Goal: Task Accomplishment & Management: Manage account settings

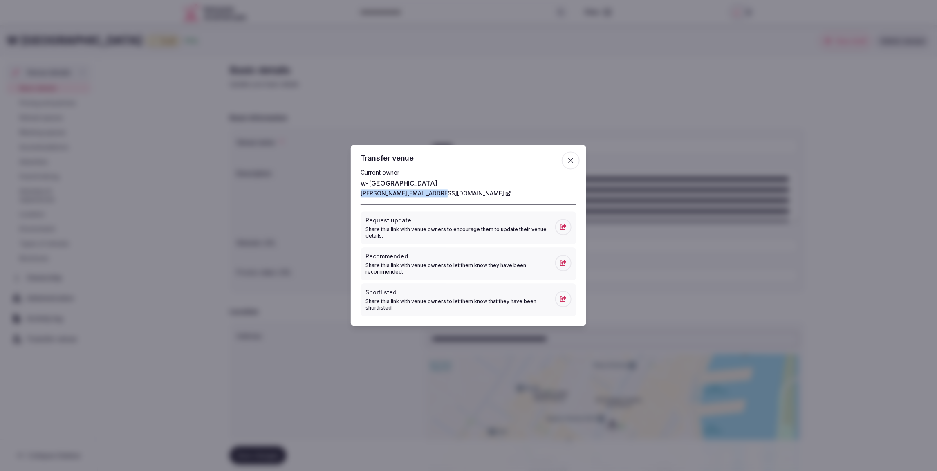
scroll to position [85, 0]
click at [570, 161] on icon "button" at bounding box center [570, 161] width 8 height 8
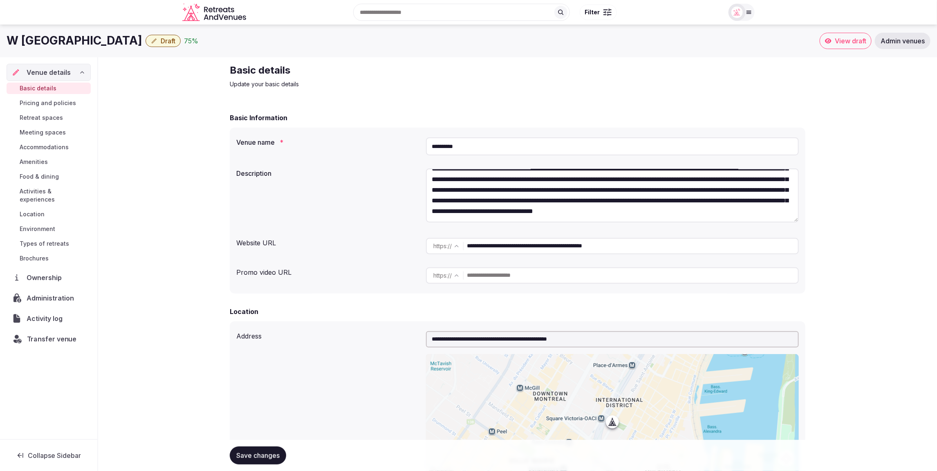
click at [36, 334] on span "Transfer venue" at bounding box center [52, 339] width 50 height 10
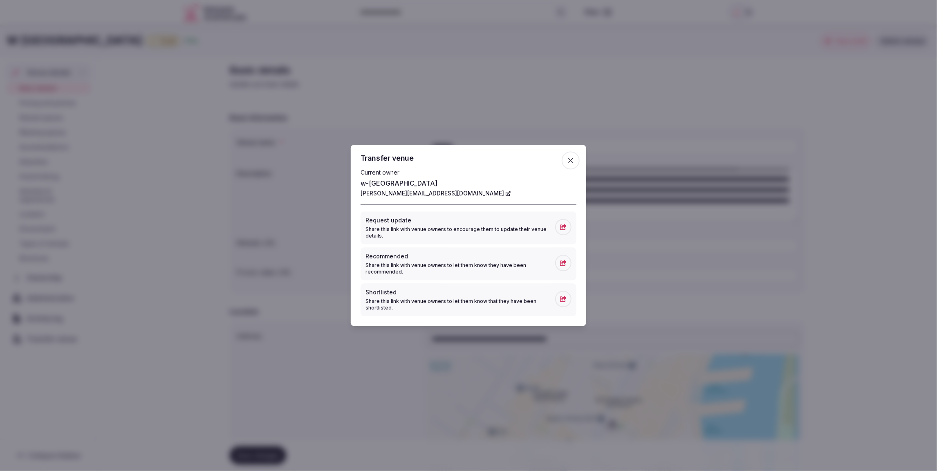
click at [572, 161] on icon "button" at bounding box center [570, 160] width 5 height 5
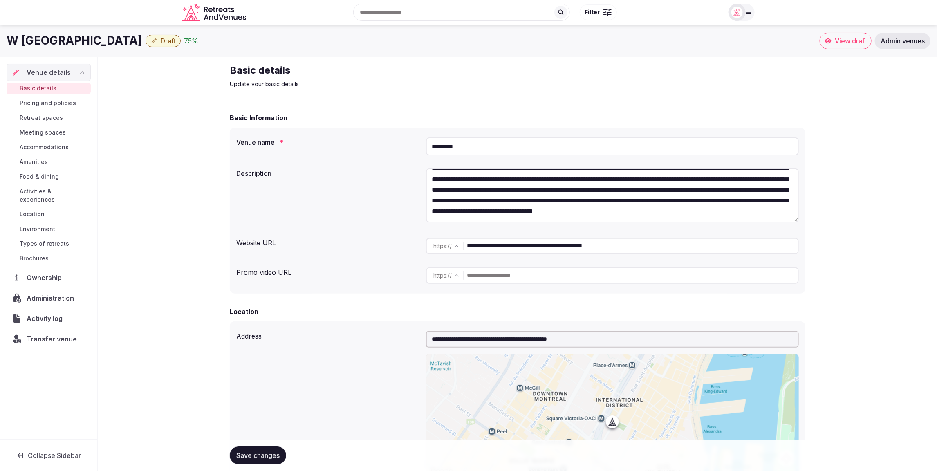
click at [603, 83] on div "Basic details Update your basic details" at bounding box center [517, 76] width 575 height 25
click at [161, 42] on span "Draft" at bounding box center [168, 41] width 15 height 8
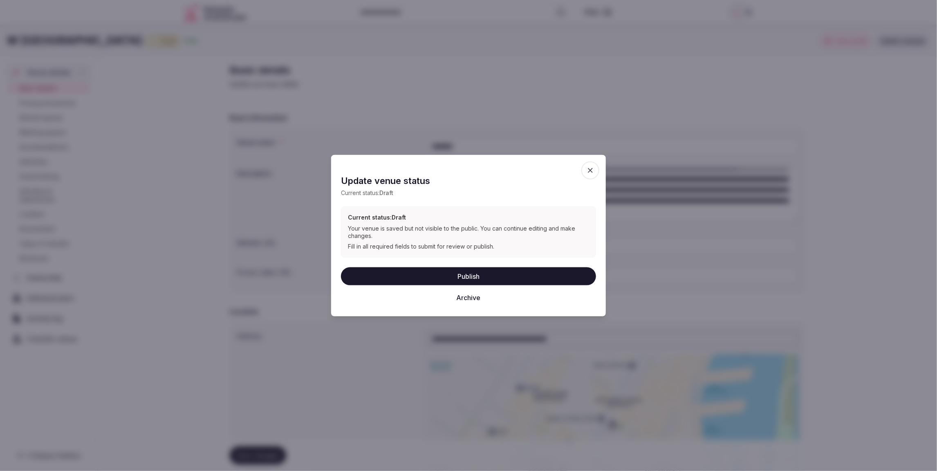
click at [471, 298] on button "Archive" at bounding box center [468, 297] width 255 height 18
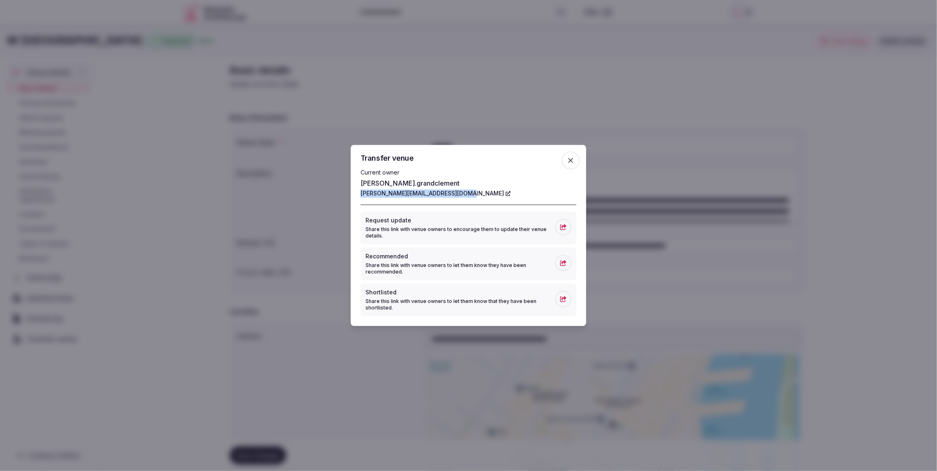
click at [575, 159] on icon "button" at bounding box center [570, 161] width 8 height 8
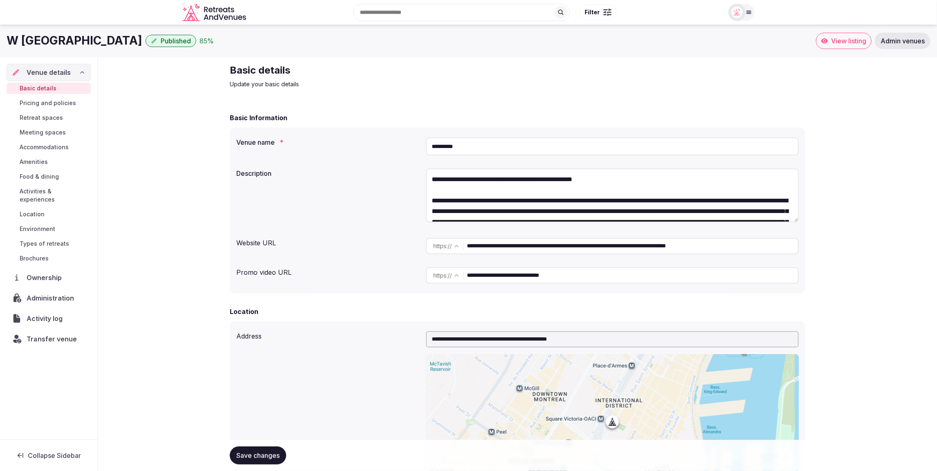
click at [40, 335] on div "Transfer venue" at bounding box center [49, 338] width 84 height 17
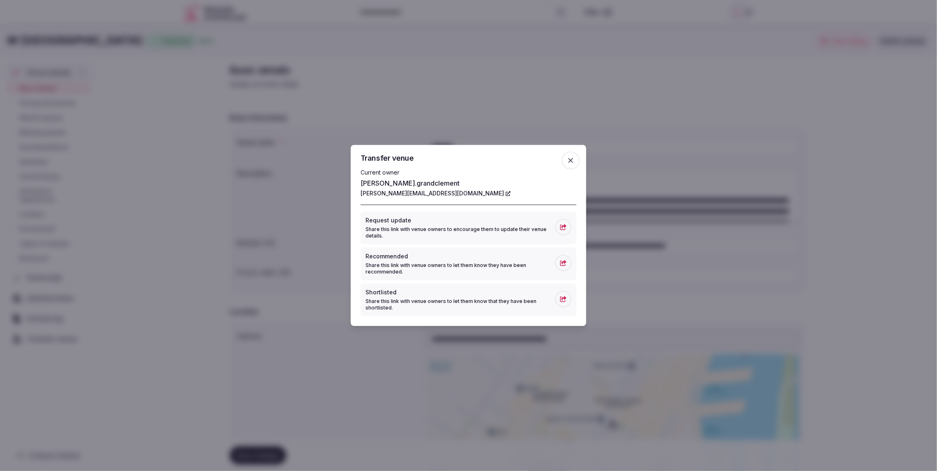
click at [574, 159] on icon "button" at bounding box center [570, 161] width 8 height 8
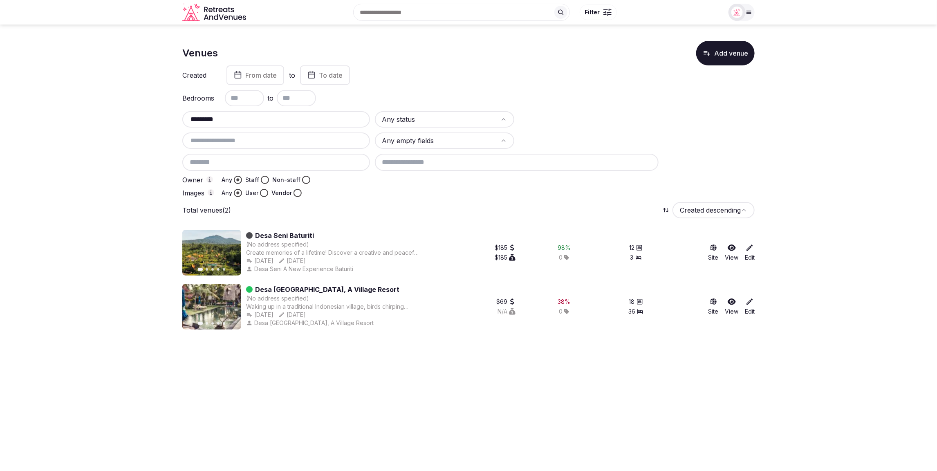
click at [185, 120] on div "*********" at bounding box center [276, 119] width 188 height 16
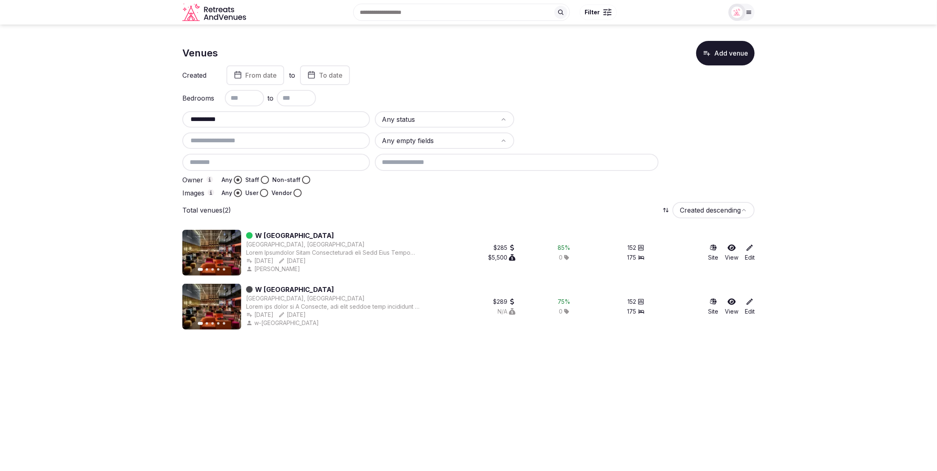
type input "**********"
click at [7, 191] on section "**********" at bounding box center [468, 182] width 937 height 315
click at [873, 200] on section "**********" at bounding box center [468, 182] width 937 height 315
click at [452, 121] on html "**********" at bounding box center [468, 235] width 937 height 471
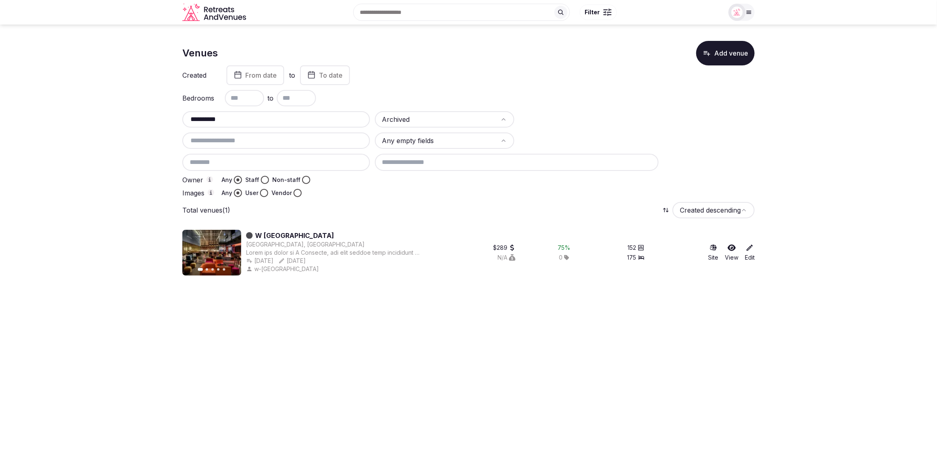
click at [823, 232] on section "**********" at bounding box center [468, 155] width 937 height 261
drag, startPoint x: 248, startPoint y: 123, endPoint x: 179, endPoint y: 119, distance: 68.7
click at [179, 119] on section "**********" at bounding box center [468, 155] width 937 height 261
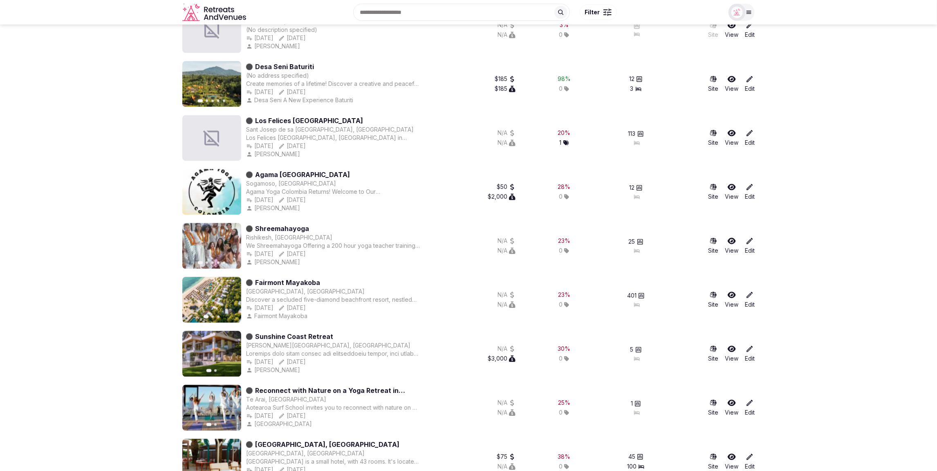
scroll to position [922, 0]
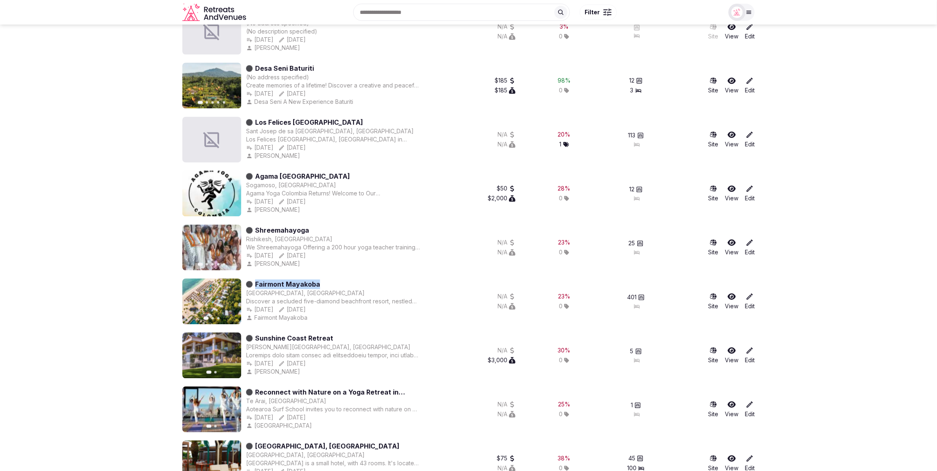
drag, startPoint x: 352, startPoint y: 285, endPoint x: 256, endPoint y: 282, distance: 96.1
click at [256, 282] on div "Fairmont Mayakoba" at bounding box center [333, 285] width 174 height 10
copy link "Fairmont Mayakoba"
click at [83, 204] on section "Venues Add venue Created From date to To date Bedrooms to Archived Any empty fi…" at bounding box center [468, 123] width 937 height 2041
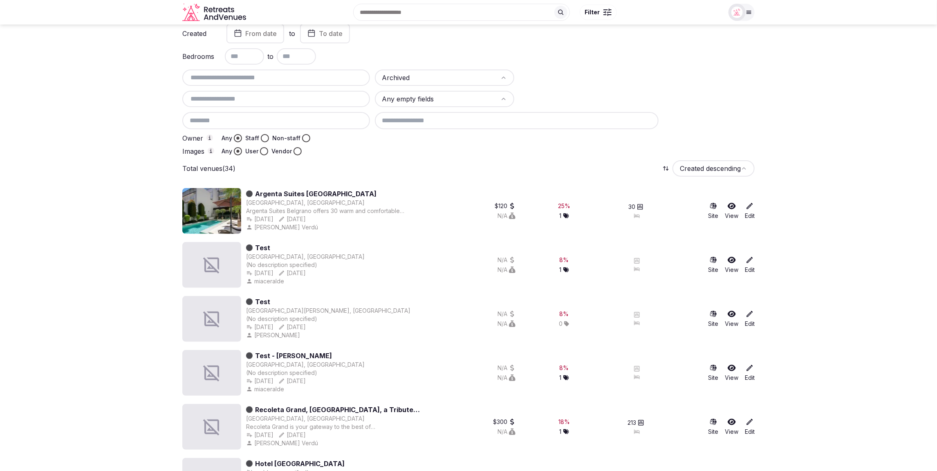
scroll to position [0, 0]
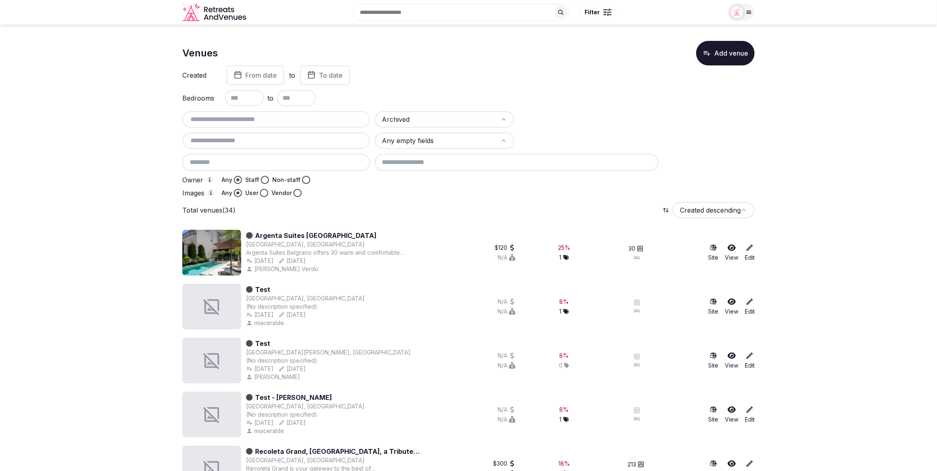
click at [527, 214] on div "Total venues (34) Created descending" at bounding box center [468, 210] width 572 height 16
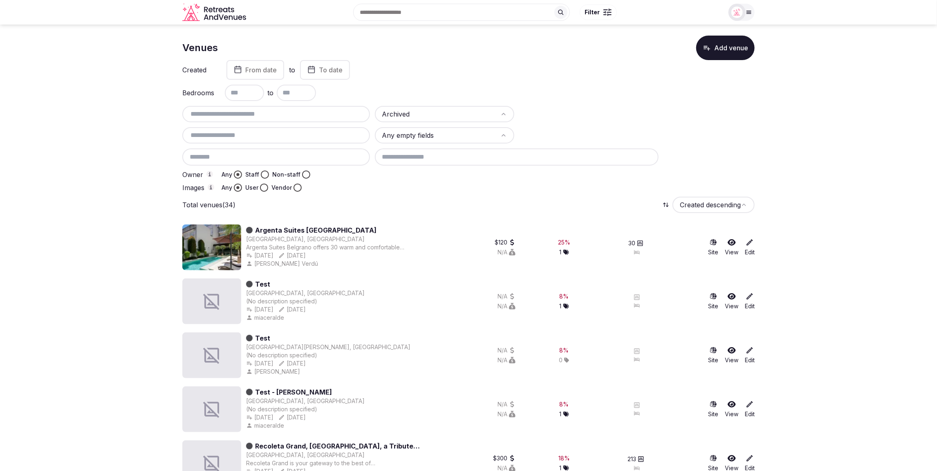
scroll to position [7, 0]
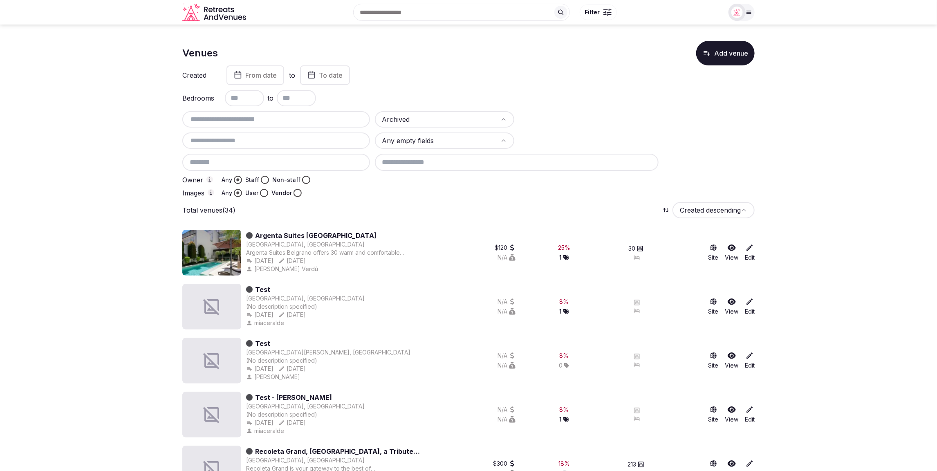
click at [259, 119] on input "text" at bounding box center [276, 118] width 181 height 10
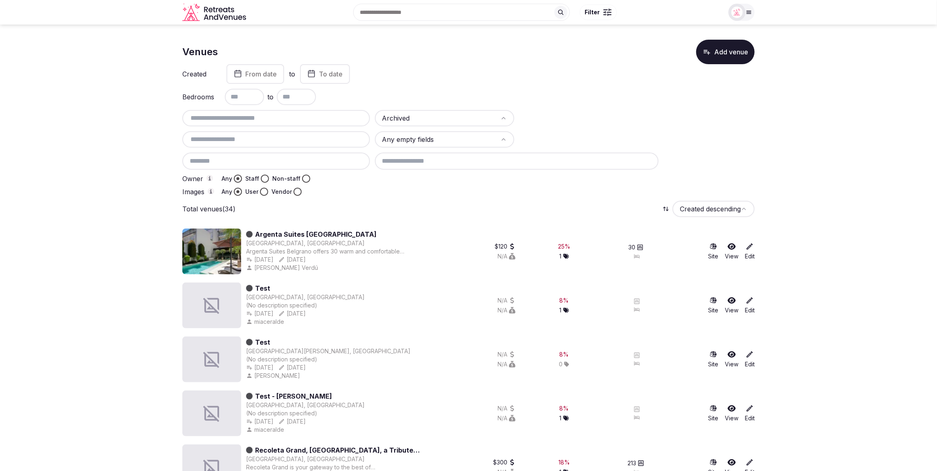
click at [259, 119] on input "text" at bounding box center [276, 118] width 181 height 10
paste input "**********"
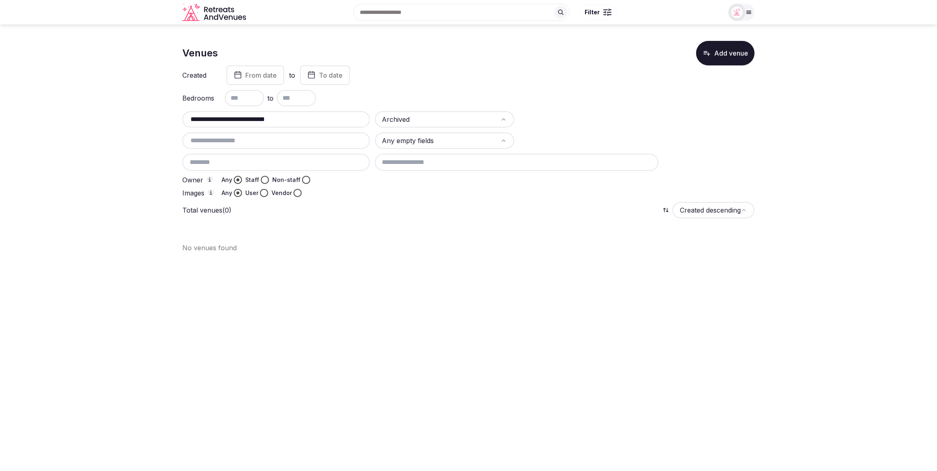
type input "**********"
click at [432, 121] on html "**********" at bounding box center [468, 235] width 937 height 471
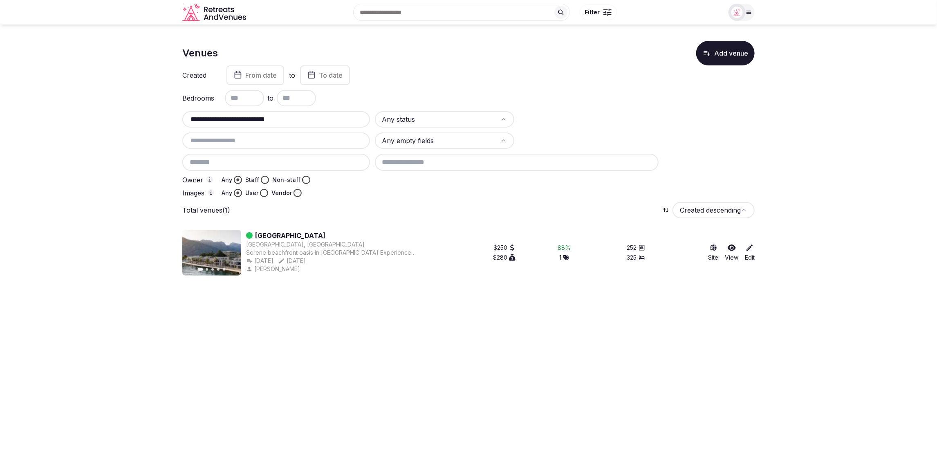
click at [749, 251] on icon at bounding box center [749, 248] width 8 height 8
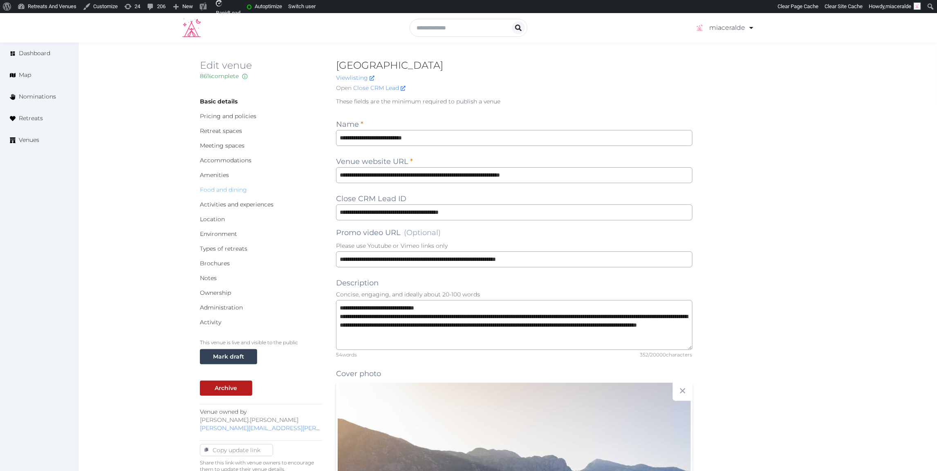
click at [231, 189] on link "Food and dining" at bounding box center [223, 189] width 47 height 7
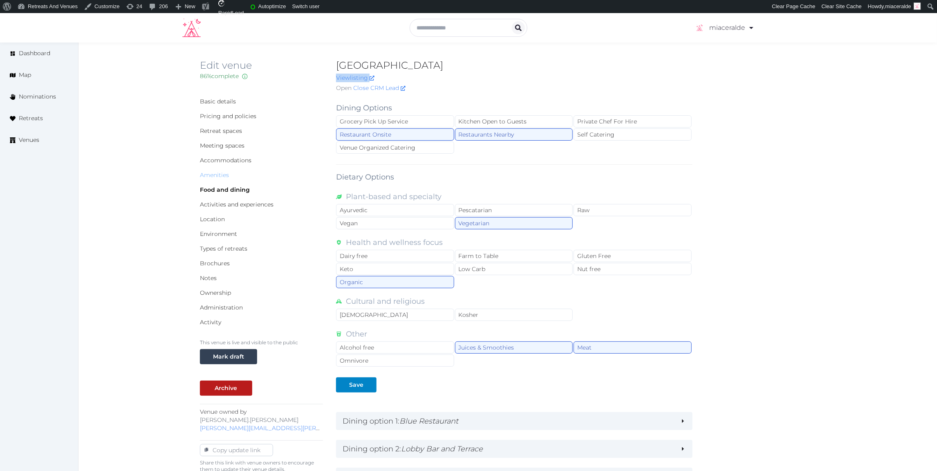
click at [217, 178] on link "Amenities" at bounding box center [214, 174] width 29 height 7
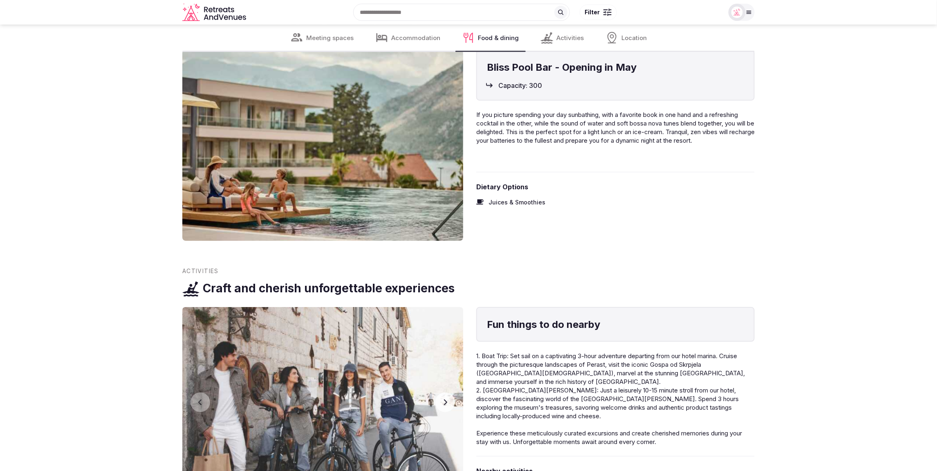
scroll to position [3736, 0]
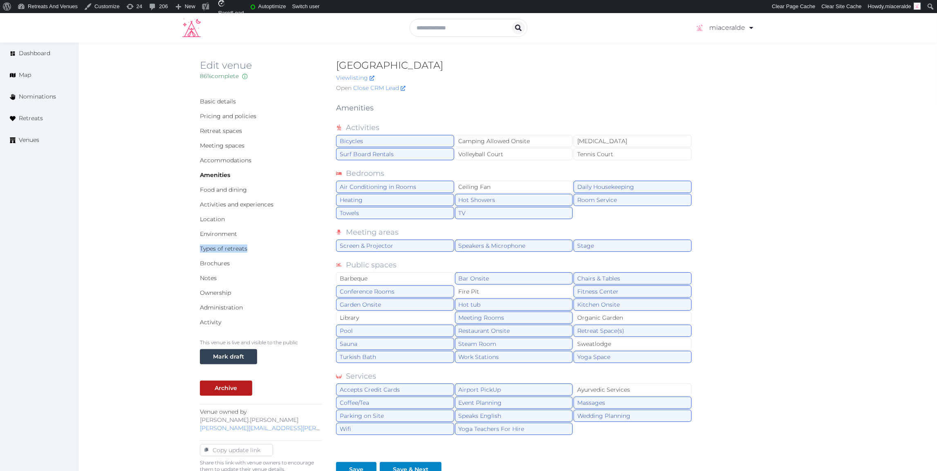
drag, startPoint x: 258, startPoint y: 248, endPoint x: 190, endPoint y: 249, distance: 67.9
click at [190, 249] on div "Edit venue 86 % complete Fill out all the fields in your listing to increase it…" at bounding box center [507, 306] width 858 height 526
copy link "Types of retreats"
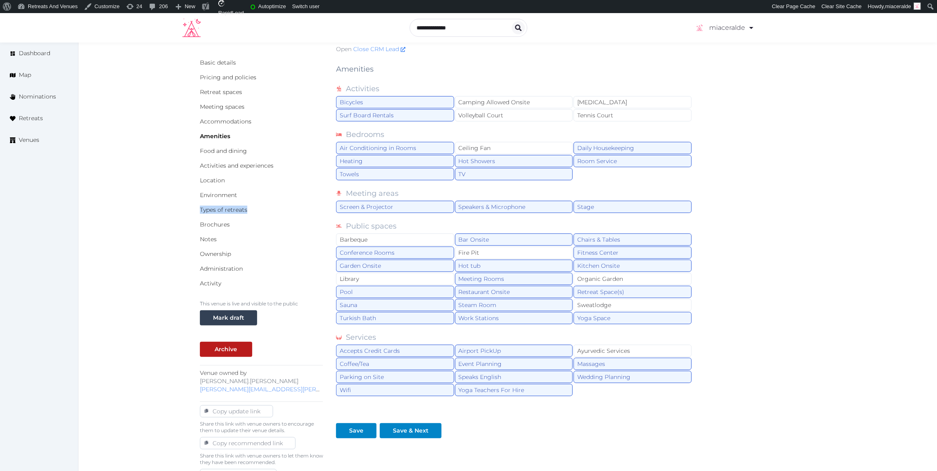
scroll to position [27, 0]
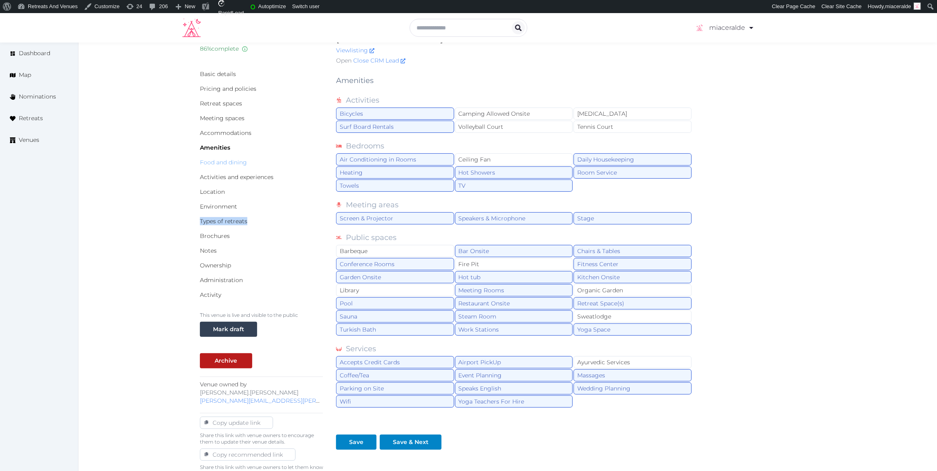
click at [229, 162] on link "Food and dining" at bounding box center [223, 162] width 47 height 7
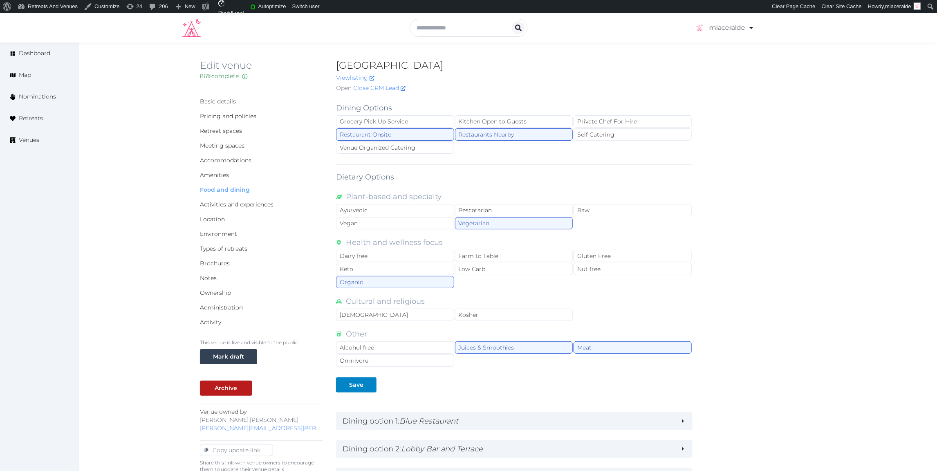
click at [231, 189] on link "Food and dining" at bounding box center [225, 189] width 50 height 7
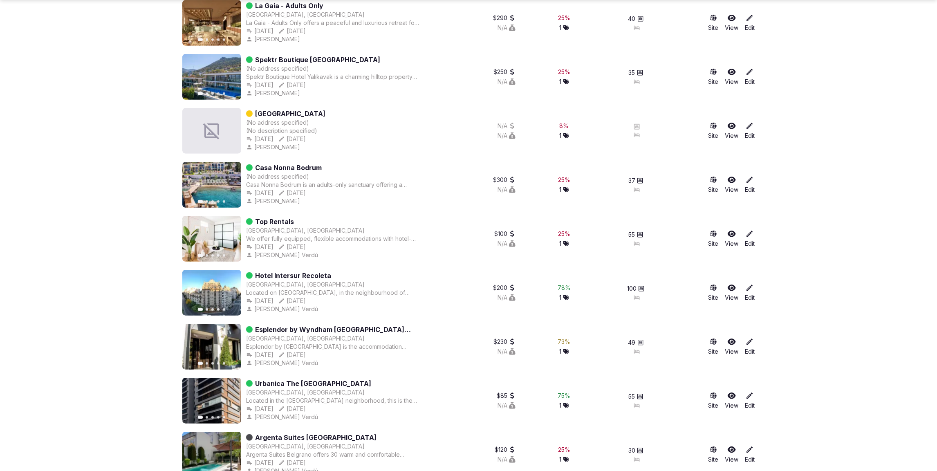
scroll to position [234, 0]
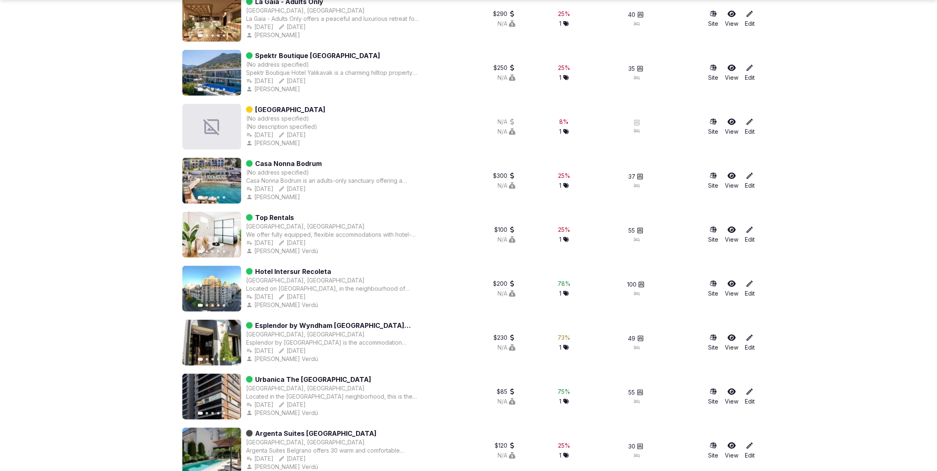
click at [749, 286] on icon at bounding box center [749, 284] width 8 height 8
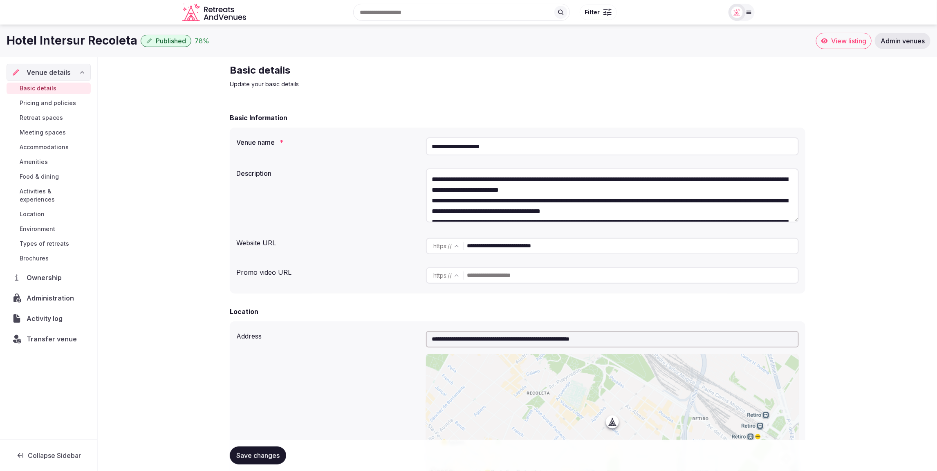
click at [41, 179] on span "Food & dining" at bounding box center [39, 176] width 39 height 8
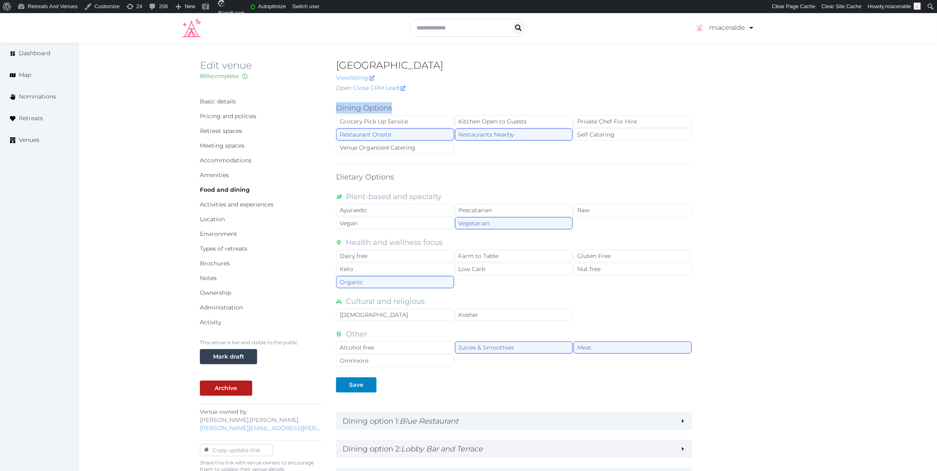
drag, startPoint x: 398, startPoint y: 110, endPoint x: 331, endPoint y: 108, distance: 67.5
click at [331, 108] on div "Basic details Pricing and policies Retreat spaces Meeting spaces Accommodations…" at bounding box center [507, 399] width 615 height 607
copy label "Dining Options"
click at [772, 211] on div "Basic details Pricing and policies Retreat spaces Meeting spaces Accommodations…" at bounding box center [507, 399] width 615 height 607
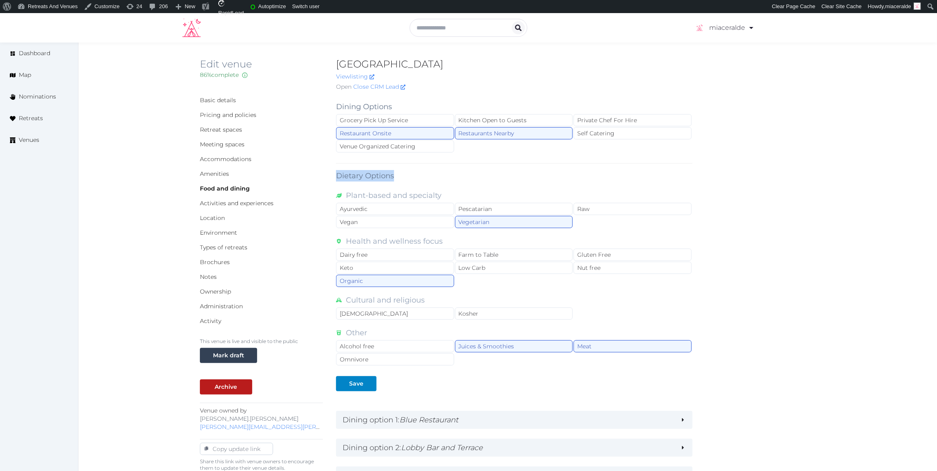
drag, startPoint x: 357, startPoint y: 175, endPoint x: 348, endPoint y: 176, distance: 9.0
click at [334, 176] on div "Basic details Pricing and policies Retreat spaces Meeting spaces Accommodations…" at bounding box center [507, 397] width 615 height 607
copy label "Dietary Options"
drag, startPoint x: 443, startPoint y: 240, endPoint x: 348, endPoint y: 238, distance: 95.2
click at [347, 238] on div "Health and wellness focus" at bounding box center [514, 240] width 356 height 11
